Goal: Task Accomplishment & Management: Use online tool/utility

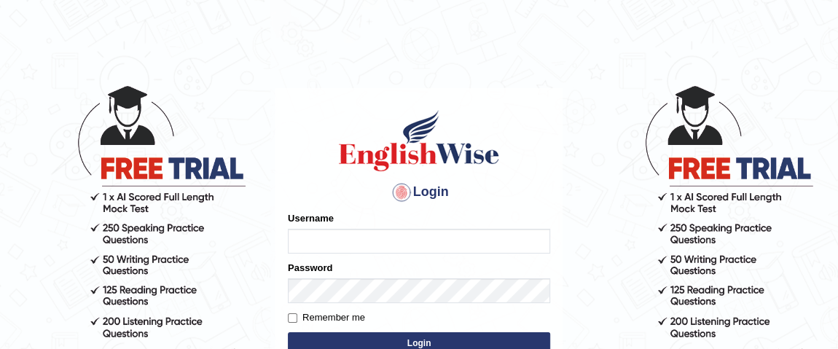
type input "vishalwadhwa"
click at [428, 342] on button "Login" at bounding box center [419, 343] width 262 height 22
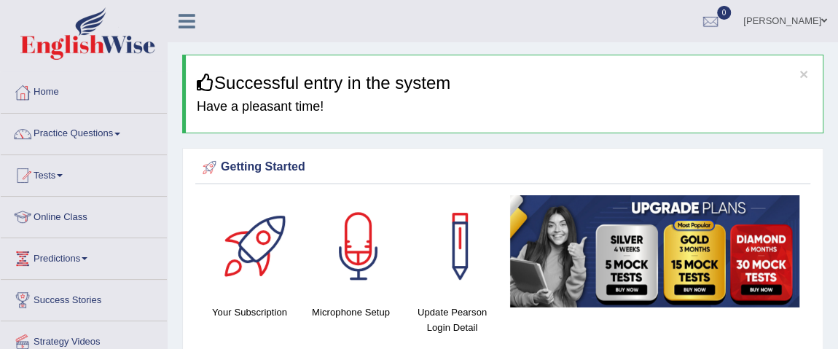
click at [93, 129] on link "Practice Questions" at bounding box center [84, 132] width 166 height 36
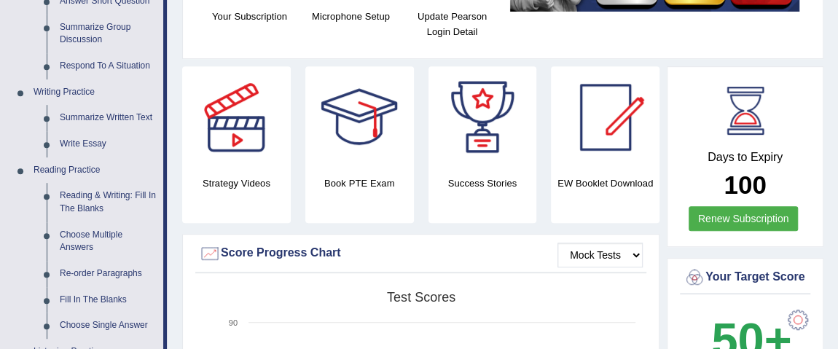
scroll to position [302, 0]
